Goal: Task Accomplishment & Management: Manage account settings

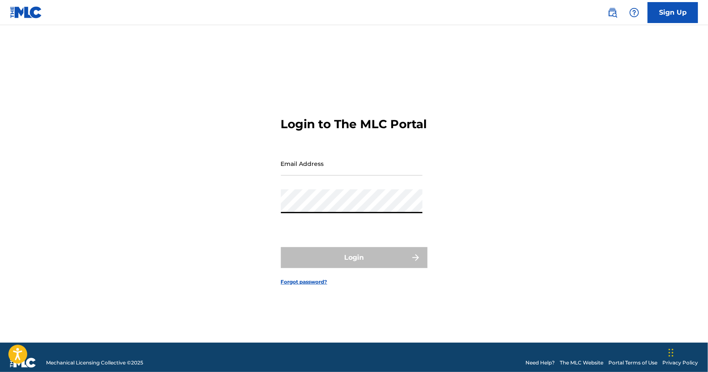
click at [362, 176] on input "Email Address" at bounding box center [352, 164] width 142 height 24
click at [354, 176] on input "Email Address" at bounding box center [352, 164] width 142 height 24
click at [338, 176] on input "Email Address" at bounding box center [352, 164] width 142 height 24
